Goal: Task Accomplishment & Management: Use online tool/utility

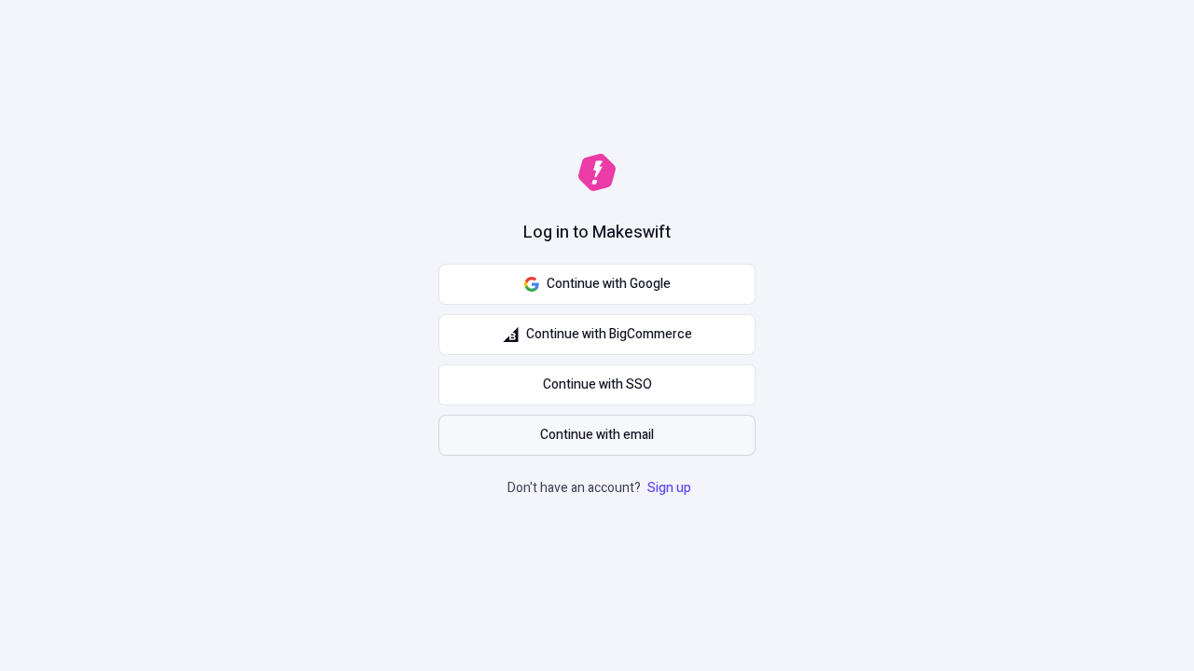
click at [597, 436] on span "Continue with email" at bounding box center [597, 435] width 114 height 21
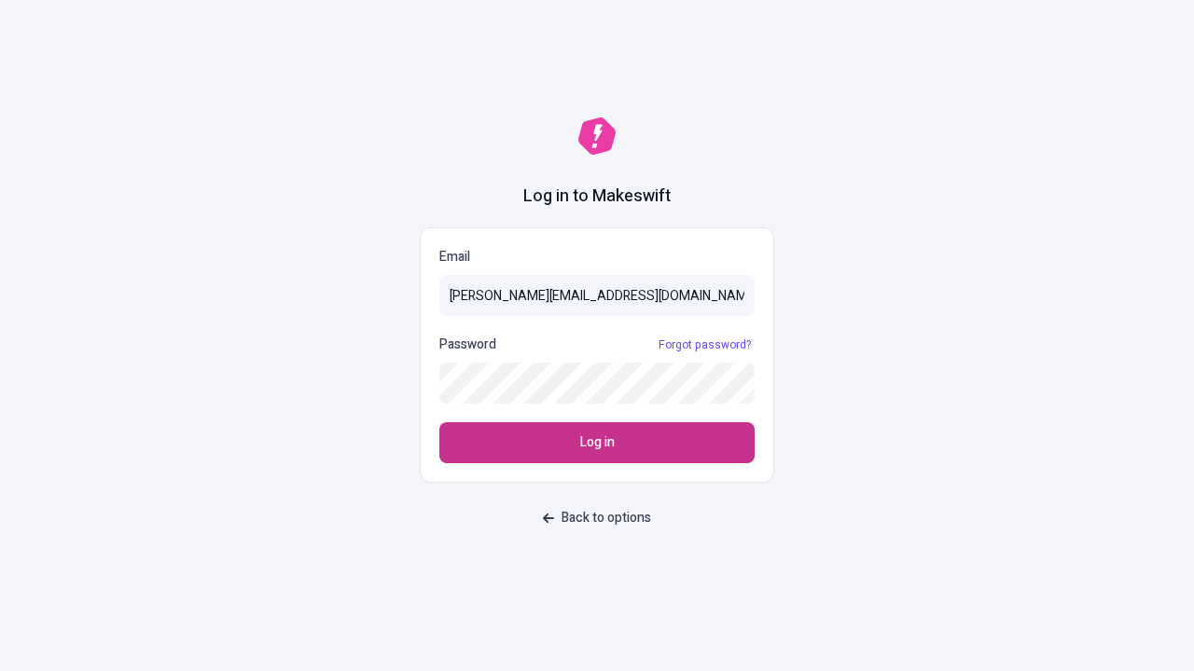
click at [597, 443] on span "Log in" at bounding box center [597, 443] width 35 height 21
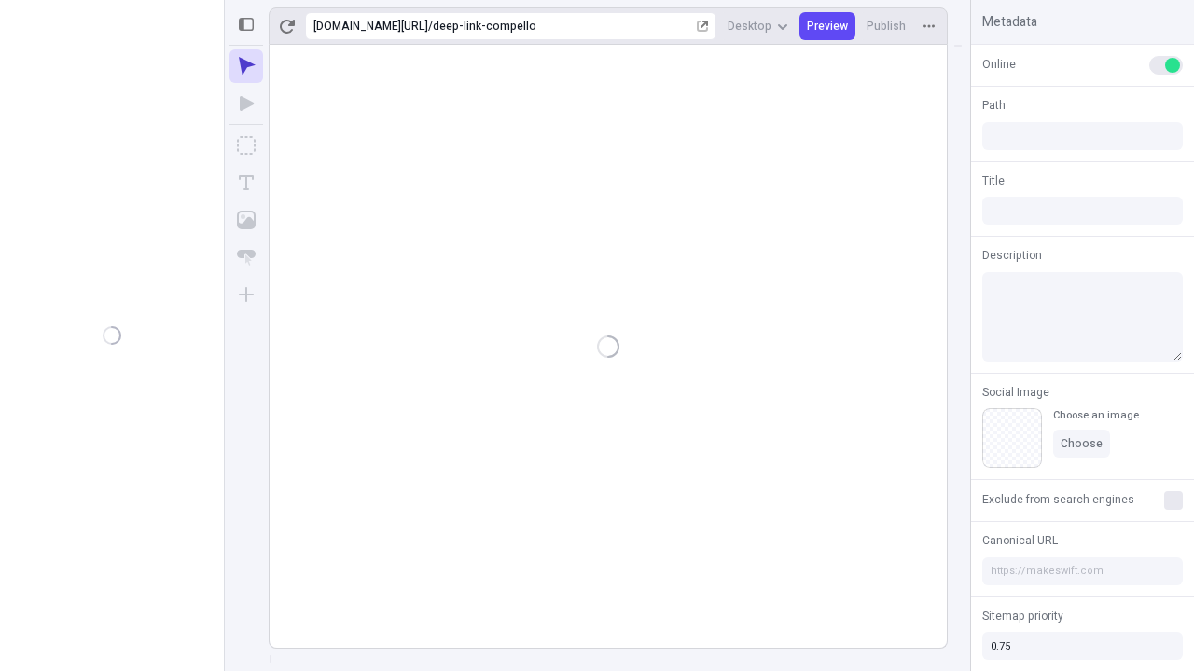
type input "/deep-link-compello"
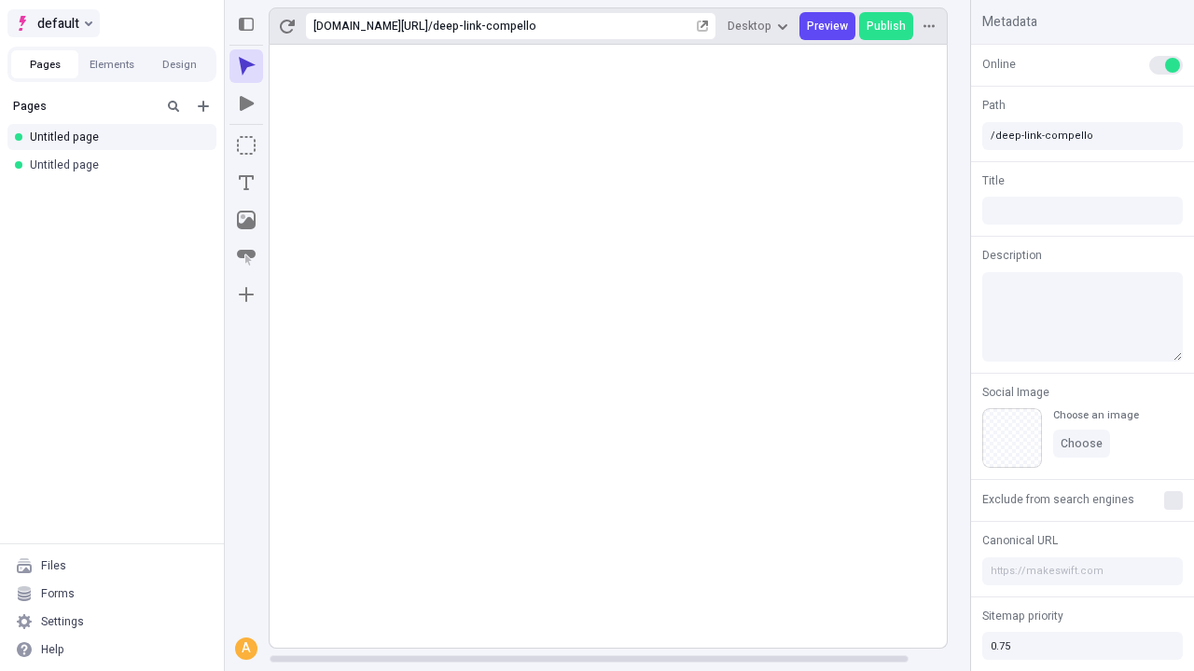
click at [52, 23] on span "default" at bounding box center [58, 23] width 42 height 22
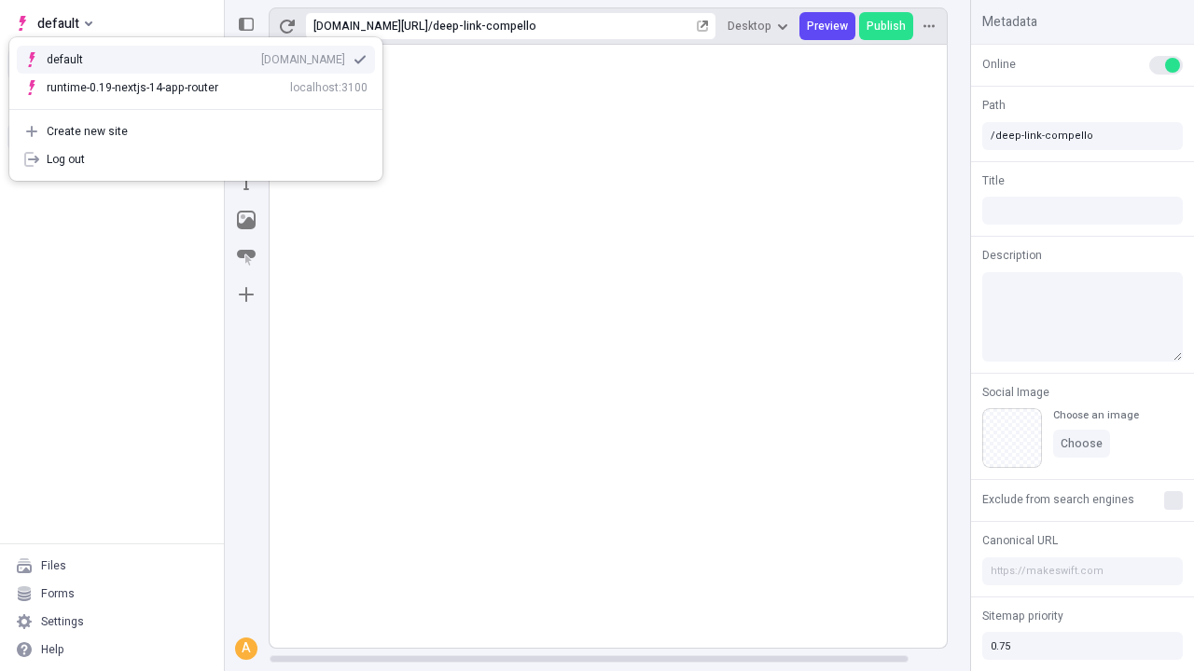
click at [261, 56] on div "qee9k4dy7d.staging.makeswift.site" at bounding box center [303, 59] width 84 height 15
click at [203, 106] on icon "Add new" at bounding box center [203, 106] width 11 height 11
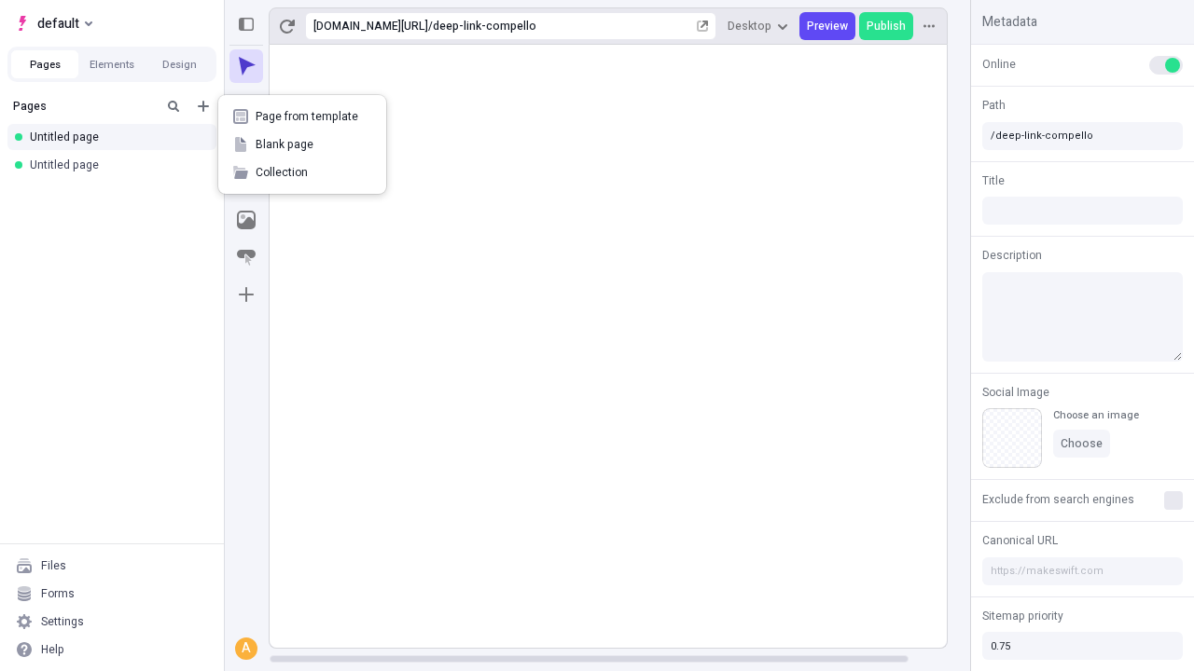
click at [302, 145] on span "Blank page" at bounding box center [314, 144] width 116 height 15
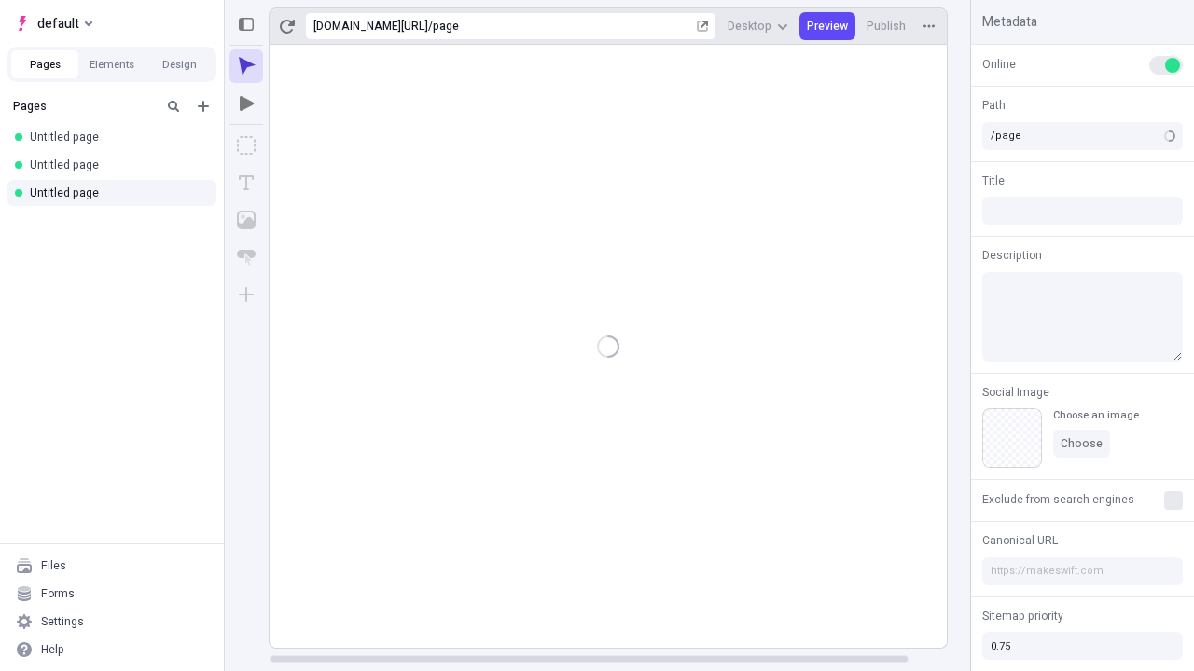
type input "/deep-link-vulpes"
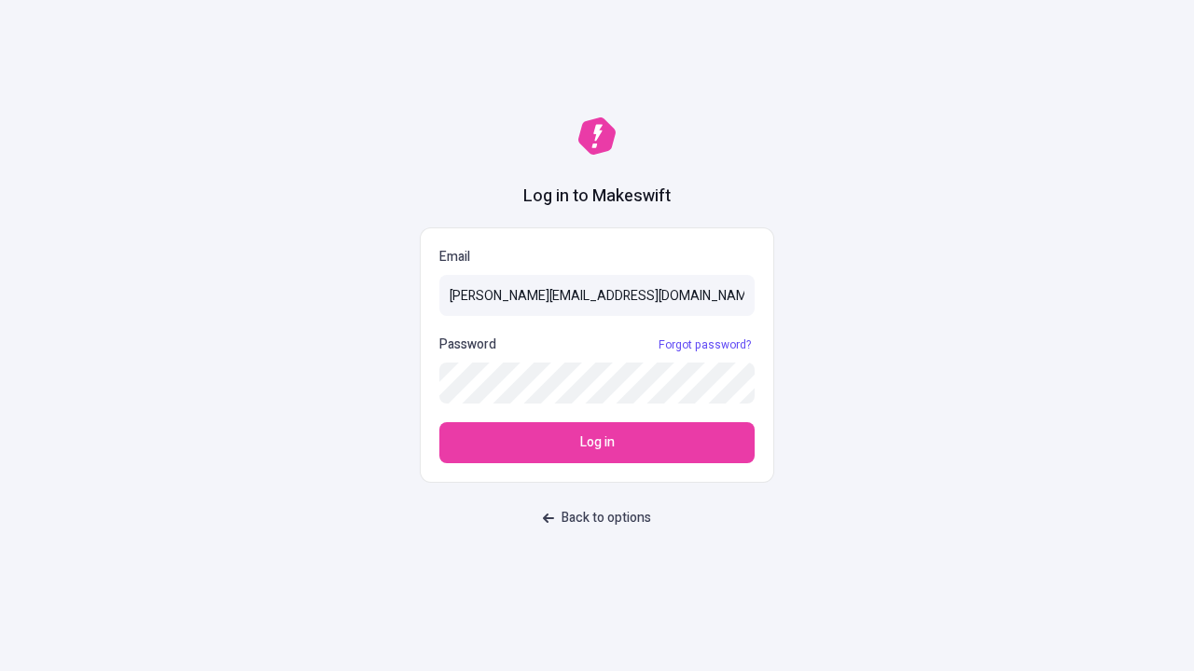
type input "[PERSON_NAME][EMAIL_ADDRESS][DOMAIN_NAME]"
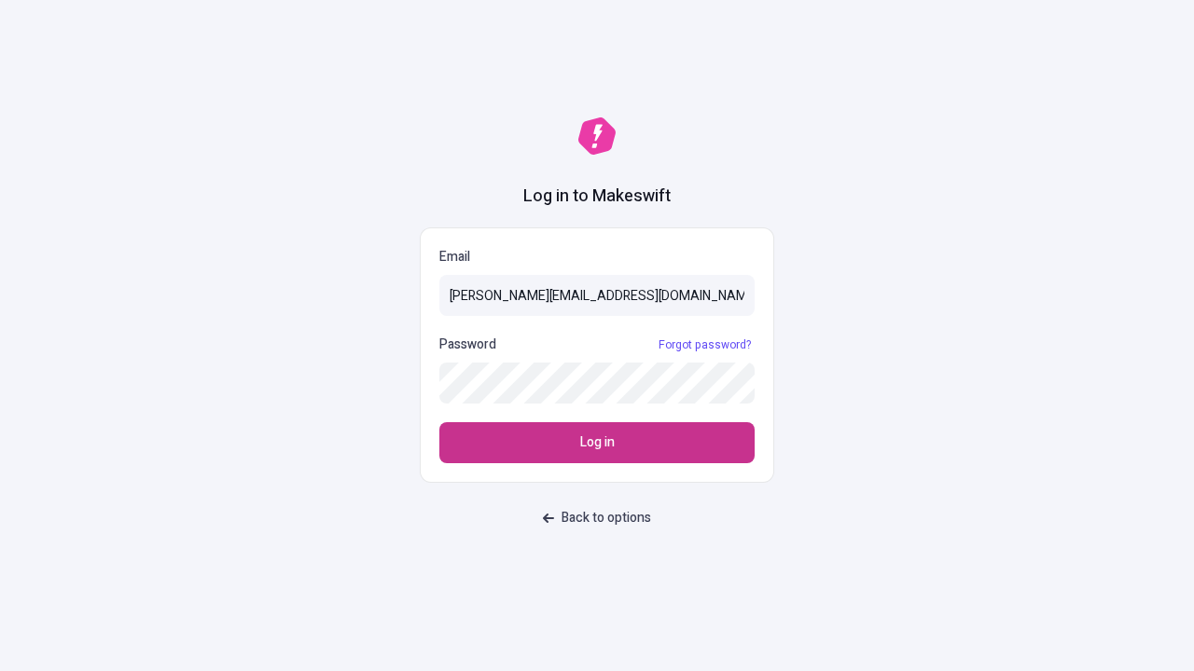
click at [597, 443] on span "Log in" at bounding box center [597, 443] width 35 height 21
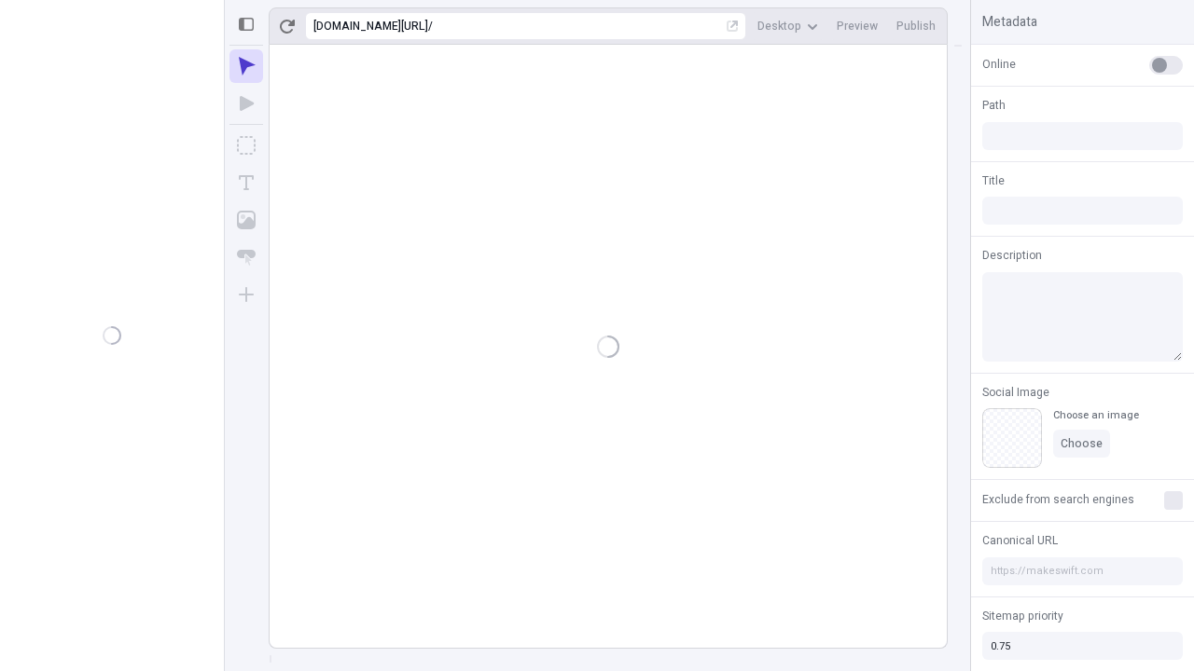
type input "/deep-link-vulpes"
